Goal: Transaction & Acquisition: Purchase product/service

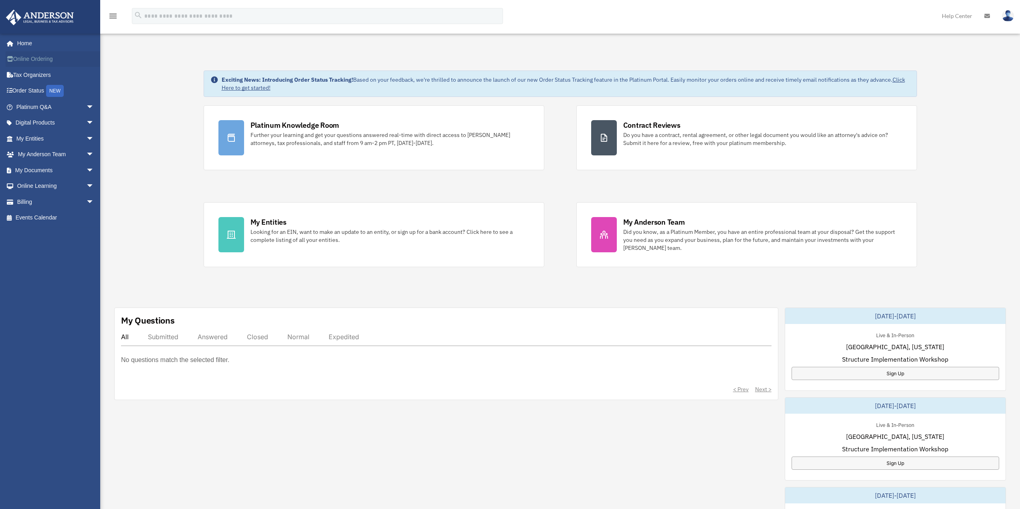
click at [54, 57] on link "Online Ordering" at bounding box center [56, 59] width 101 height 16
click at [40, 92] on link "Order Status NEW" at bounding box center [56, 91] width 101 height 16
click at [46, 19] on img at bounding box center [40, 18] width 73 height 16
click at [41, 183] on link "Online Learning arrow_drop_down" at bounding box center [56, 186] width 101 height 16
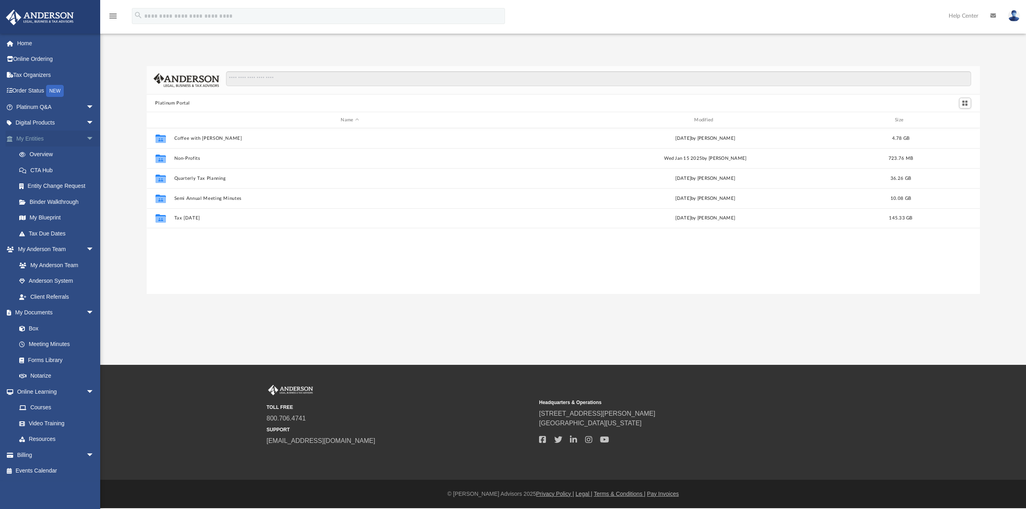
scroll to position [176, 827]
click at [37, 58] on link "Online Ordering" at bounding box center [56, 59] width 101 height 16
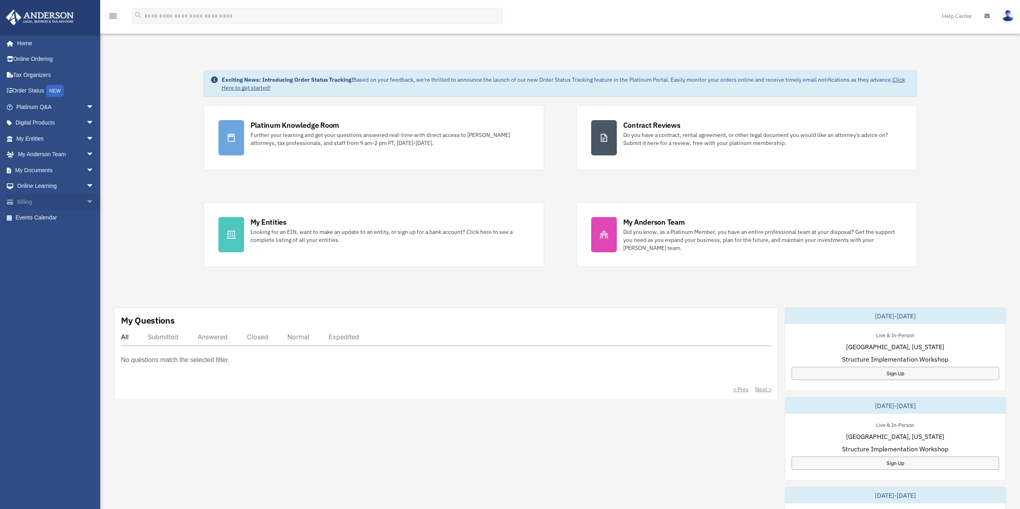
click at [73, 203] on link "Billing arrow_drop_down" at bounding box center [56, 202] width 101 height 16
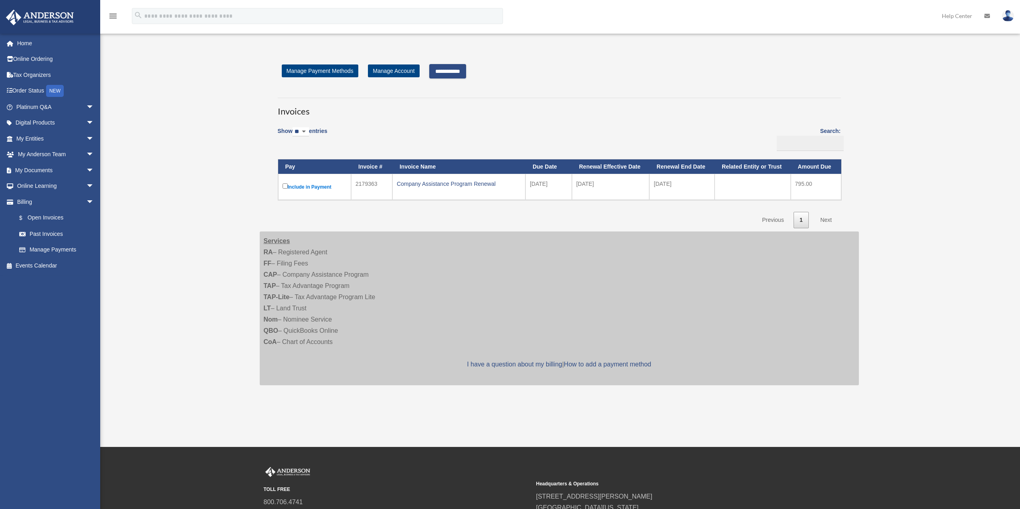
click at [451, 73] on input "**********" at bounding box center [447, 71] width 37 height 14
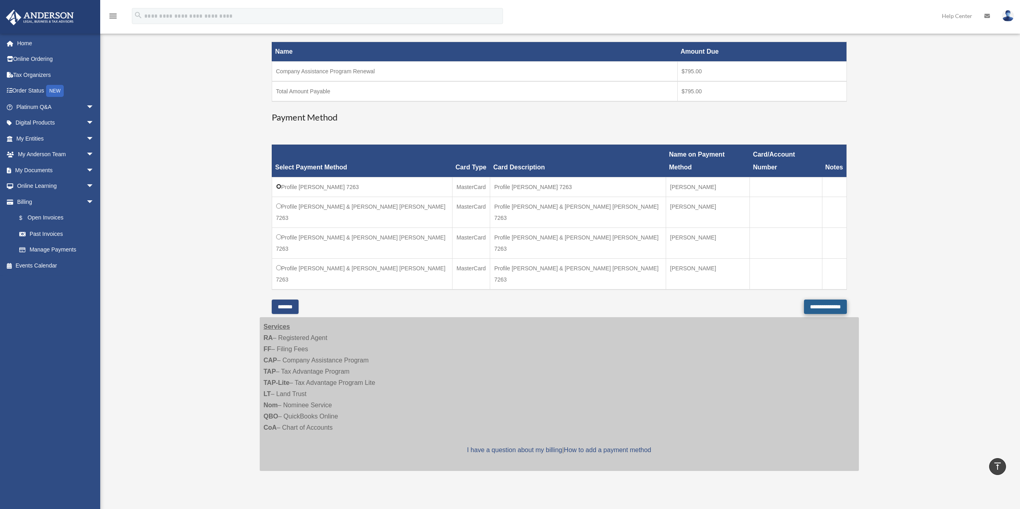
scroll to position [160, 0]
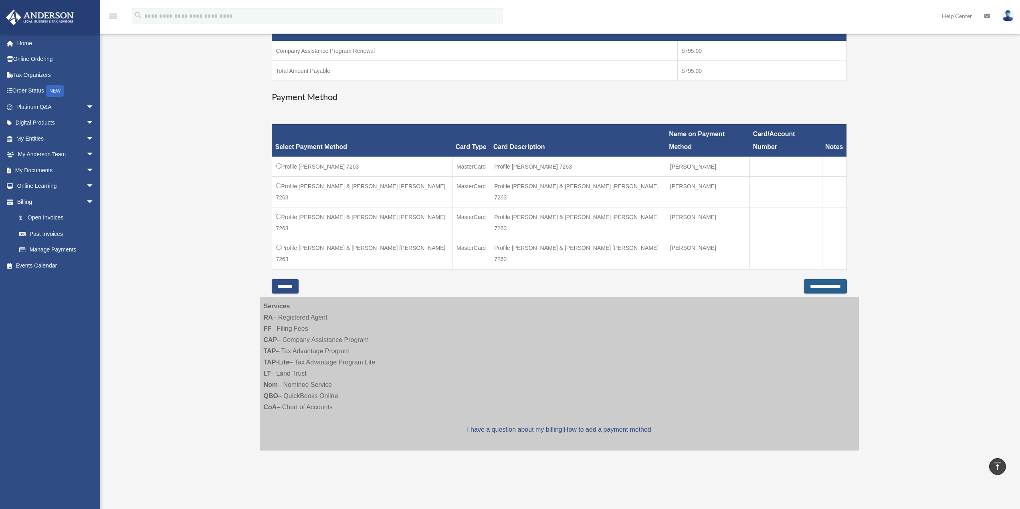
click at [817, 279] on input "**********" at bounding box center [825, 286] width 43 height 14
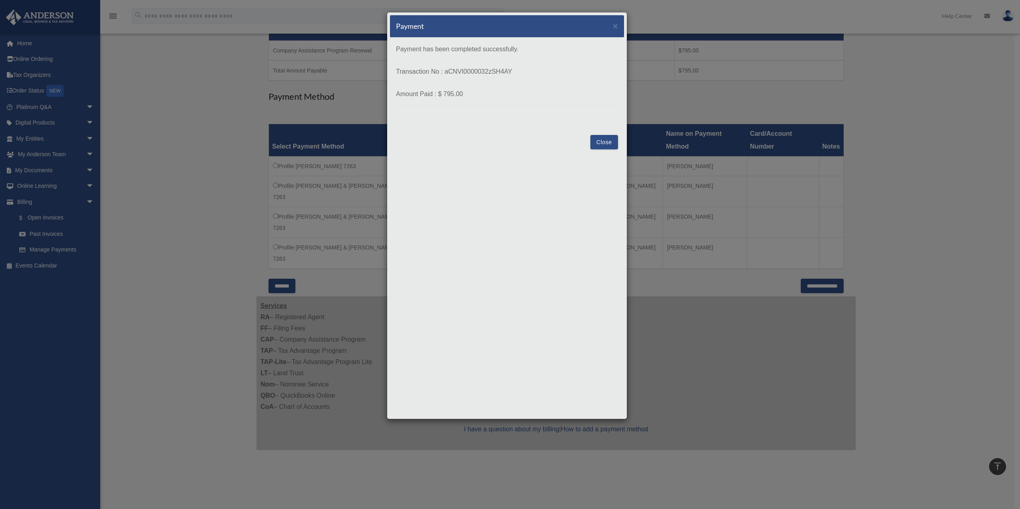
click at [609, 144] on button "Close" at bounding box center [604, 142] width 28 height 14
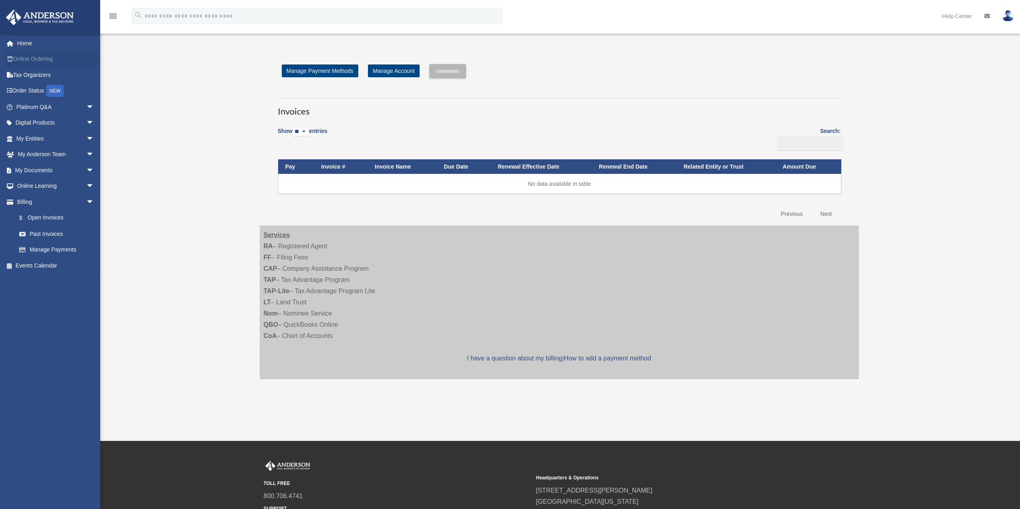
click at [46, 55] on link "Online Ordering" at bounding box center [56, 59] width 101 height 16
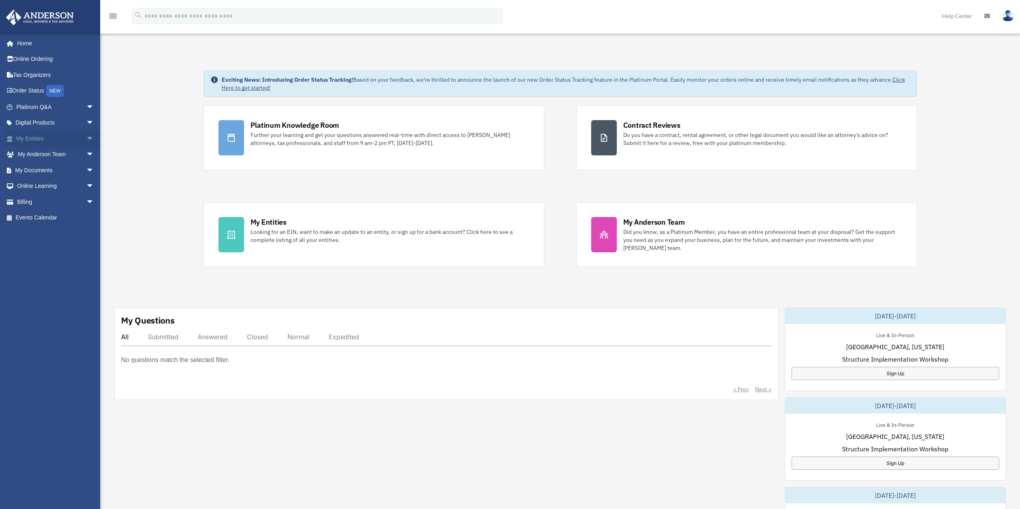
click at [43, 138] on link "My Entities arrow_drop_down" at bounding box center [56, 139] width 101 height 16
click at [86, 135] on span "arrow_drop_down" at bounding box center [94, 139] width 16 height 16
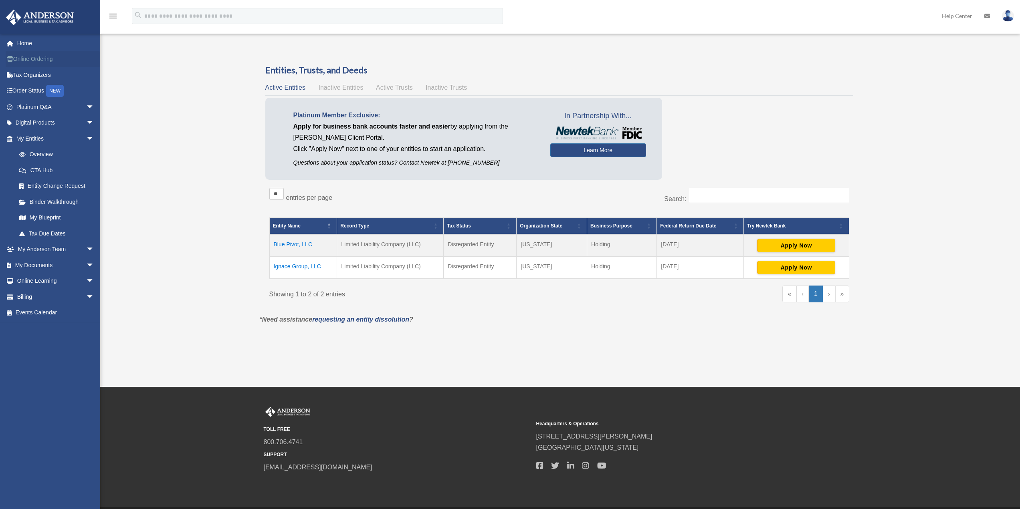
click at [43, 60] on link "Online Ordering" at bounding box center [56, 59] width 101 height 16
